Goal: Information Seeking & Learning: Learn about a topic

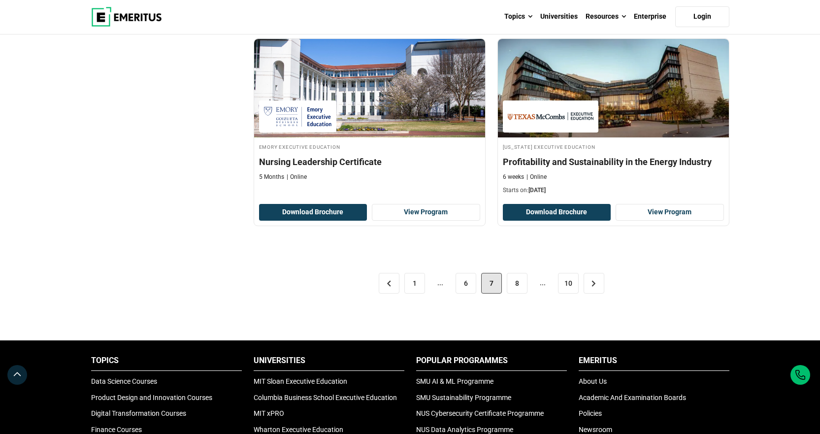
scroll to position [2018, 0]
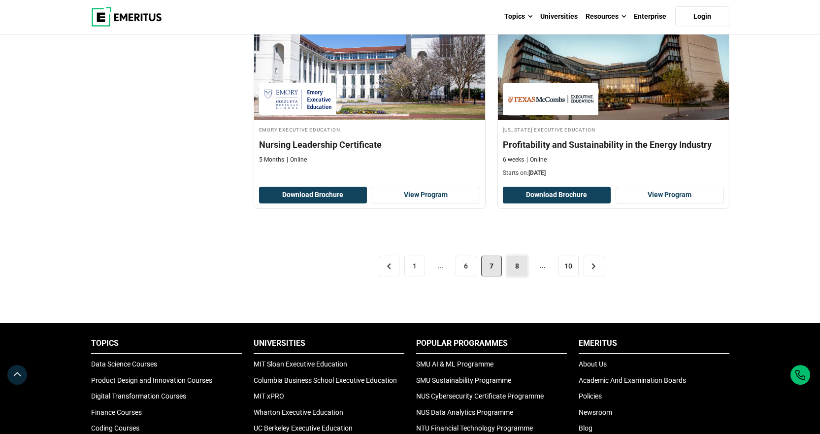
click at [515, 270] on link "8" at bounding box center [517, 265] width 21 height 21
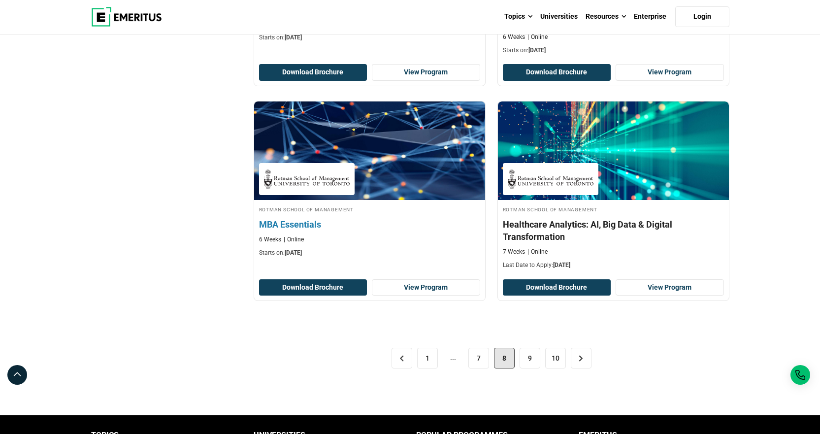
scroll to position [1969, 0]
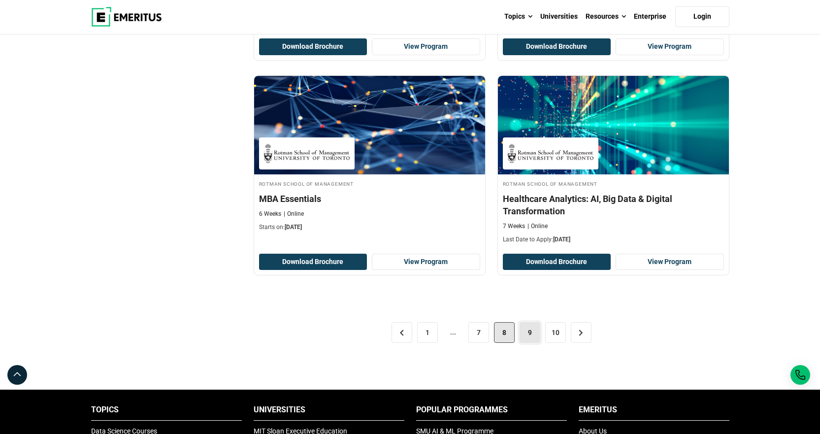
click at [524, 325] on link "9" at bounding box center [529, 332] width 21 height 21
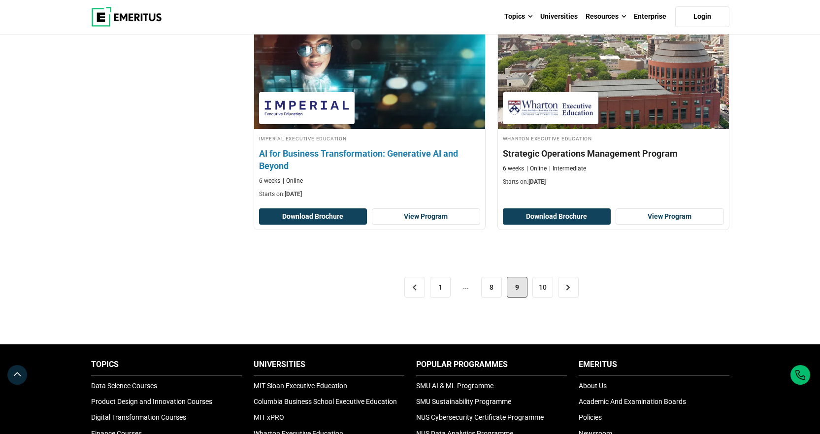
scroll to position [2117, 0]
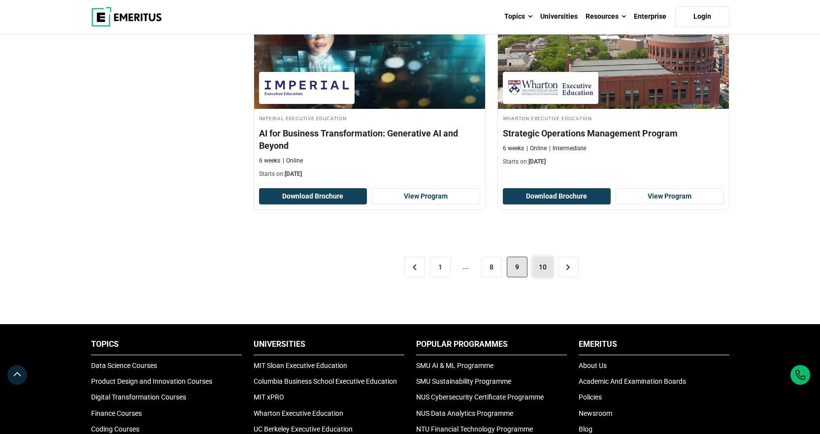
click at [539, 264] on link "10" at bounding box center [542, 266] width 21 height 21
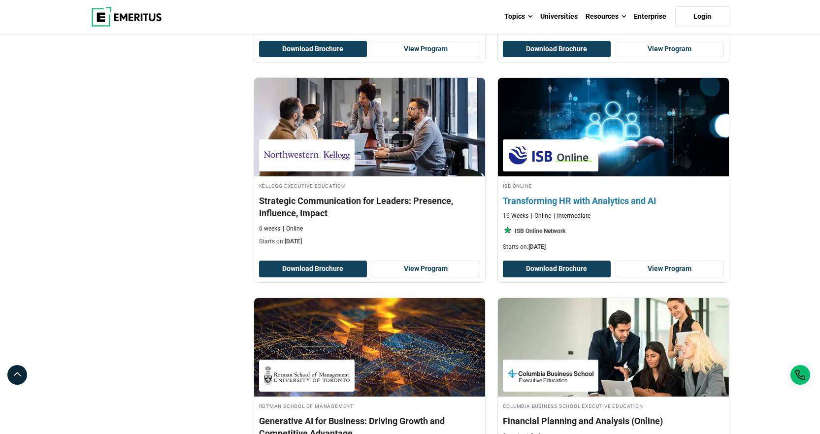
scroll to position [1329, 0]
